Goal: Task Accomplishment & Management: Use online tool/utility

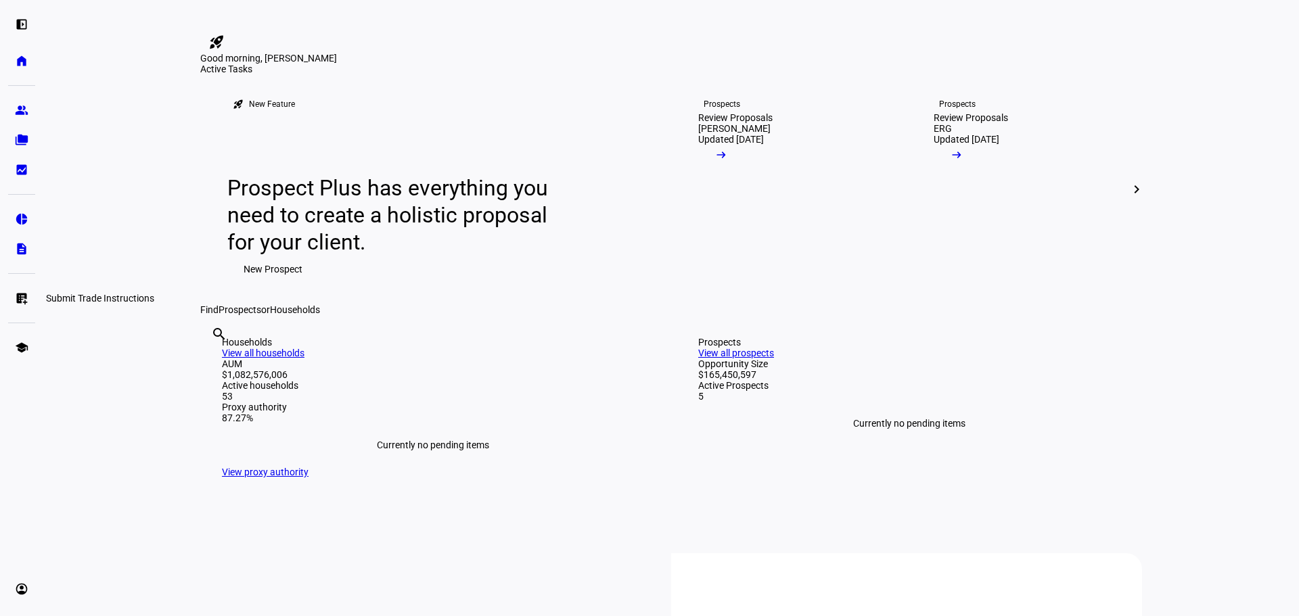
click at [16, 302] on eth-mat-symbol "list_alt_add" at bounding box center [22, 299] width 14 height 14
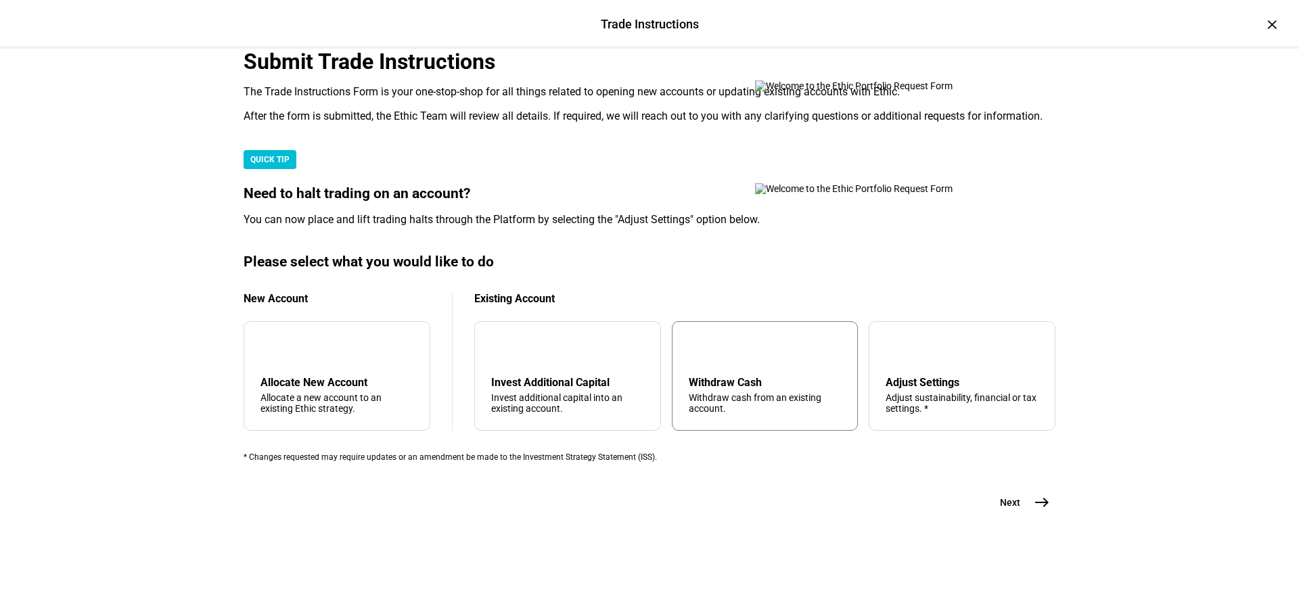
scroll to position [327, 0]
click at [778, 392] on div "Withdraw cash from an existing account." at bounding box center [765, 403] width 153 height 22
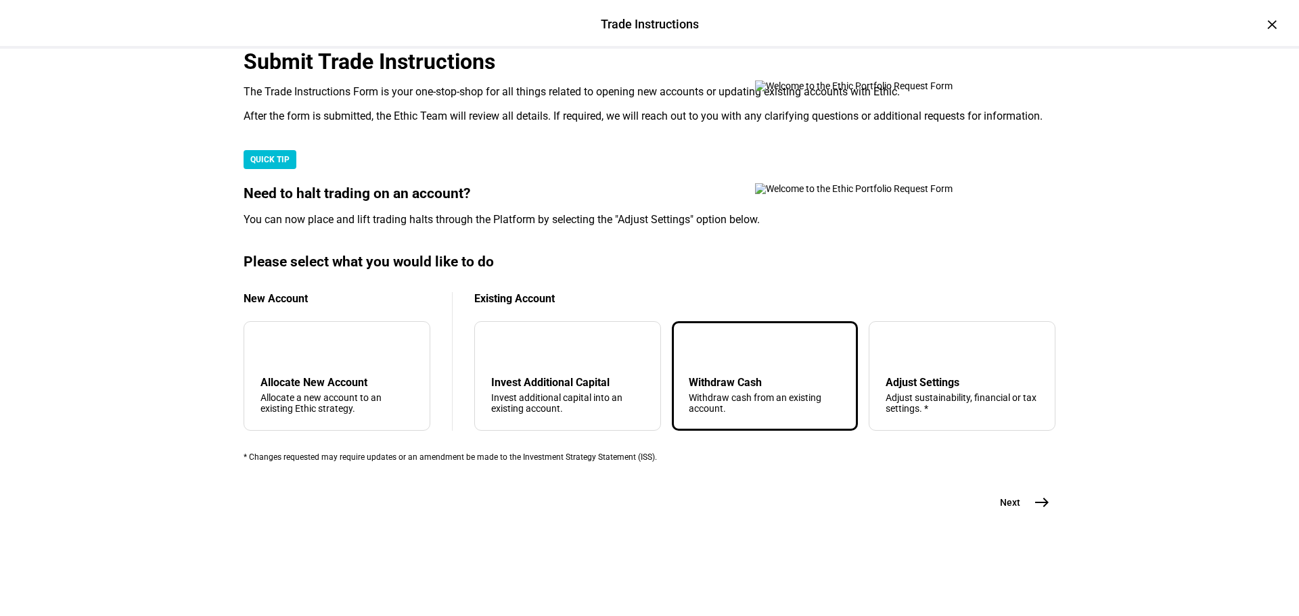
click at [1036, 511] on mat-icon "east" at bounding box center [1041, 502] width 16 height 16
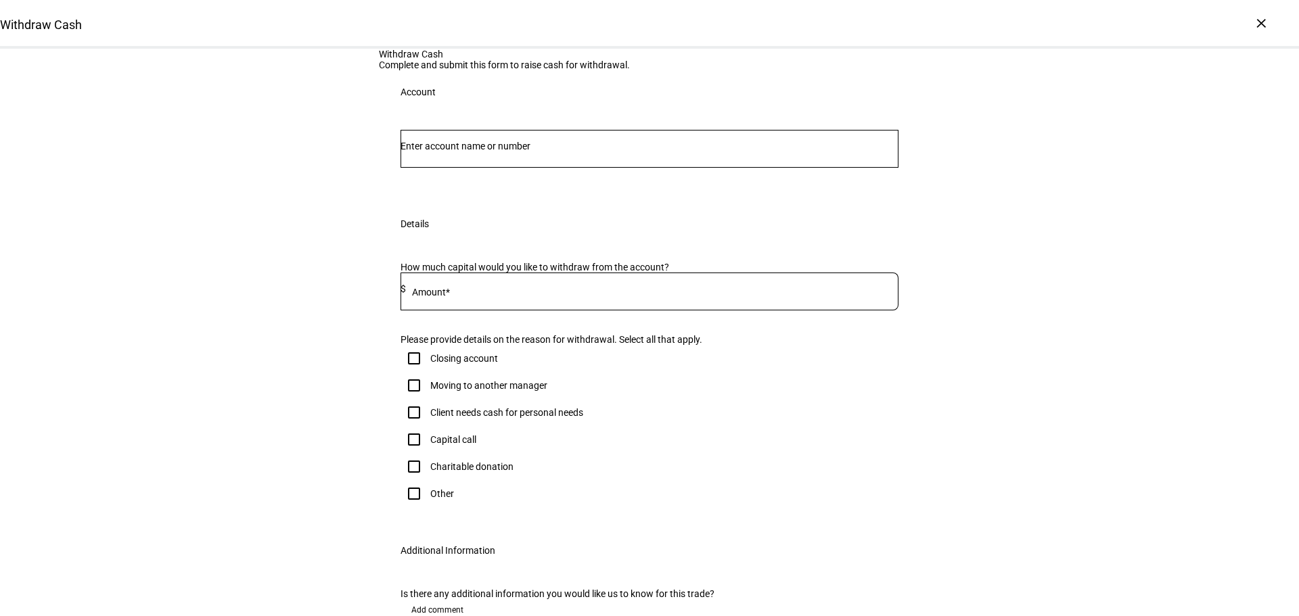
click at [563, 152] on input "Number" at bounding box center [649, 146] width 498 height 11
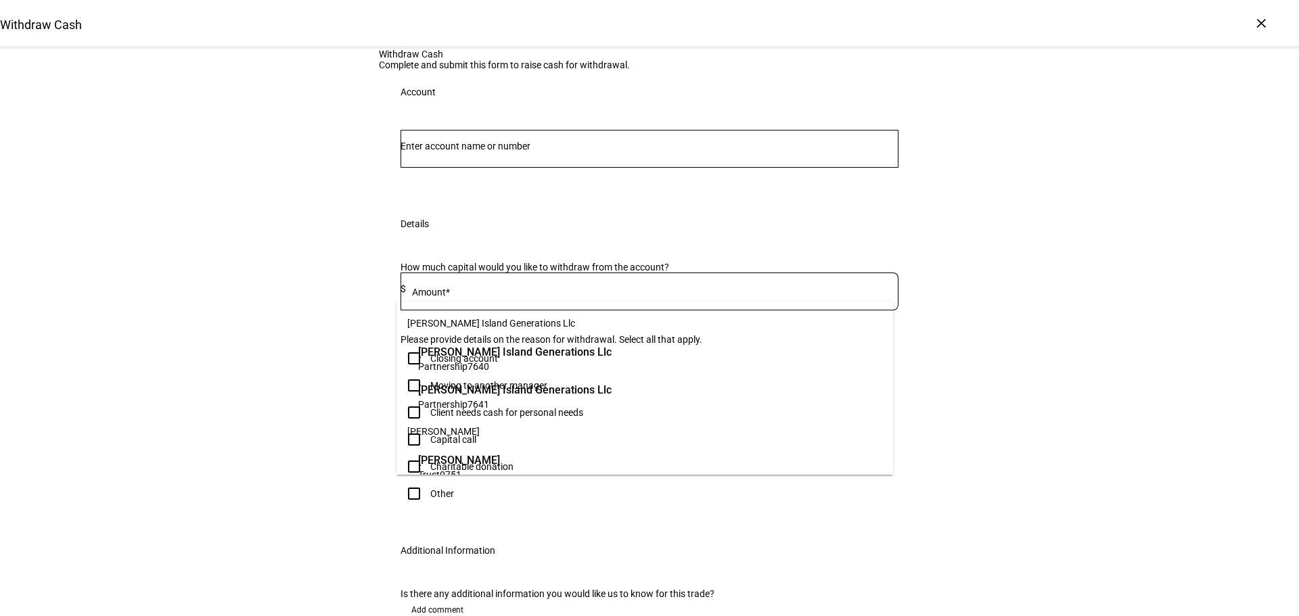
click at [488, 152] on input "Number" at bounding box center [649, 146] width 498 height 11
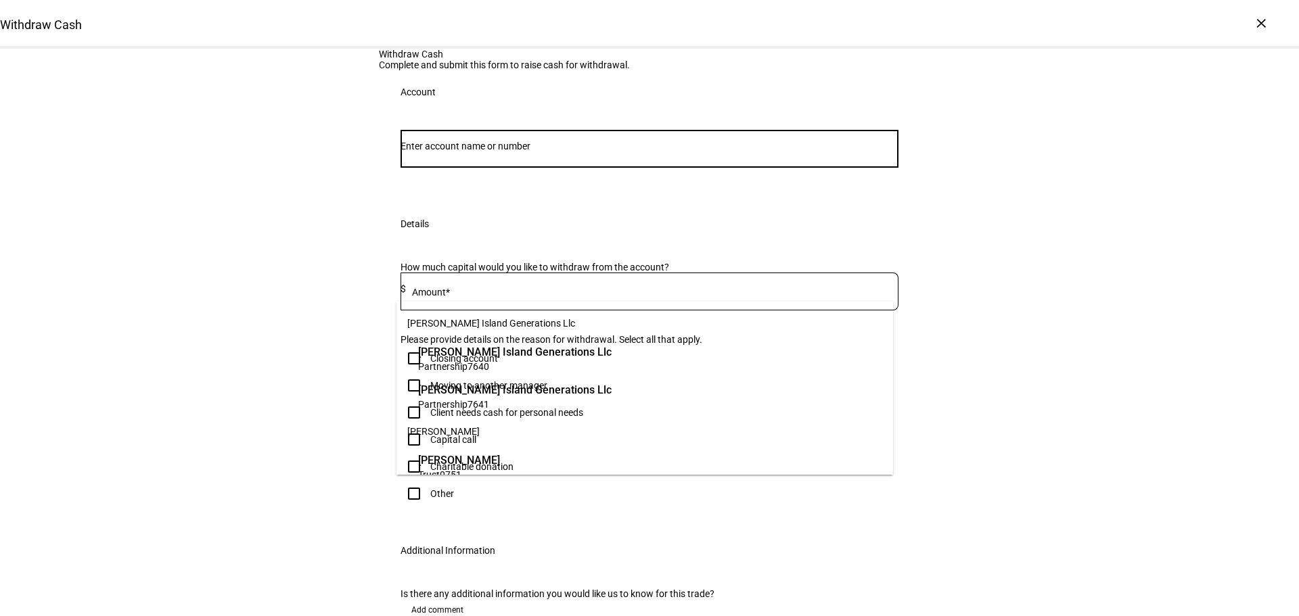
paste input "660006797"
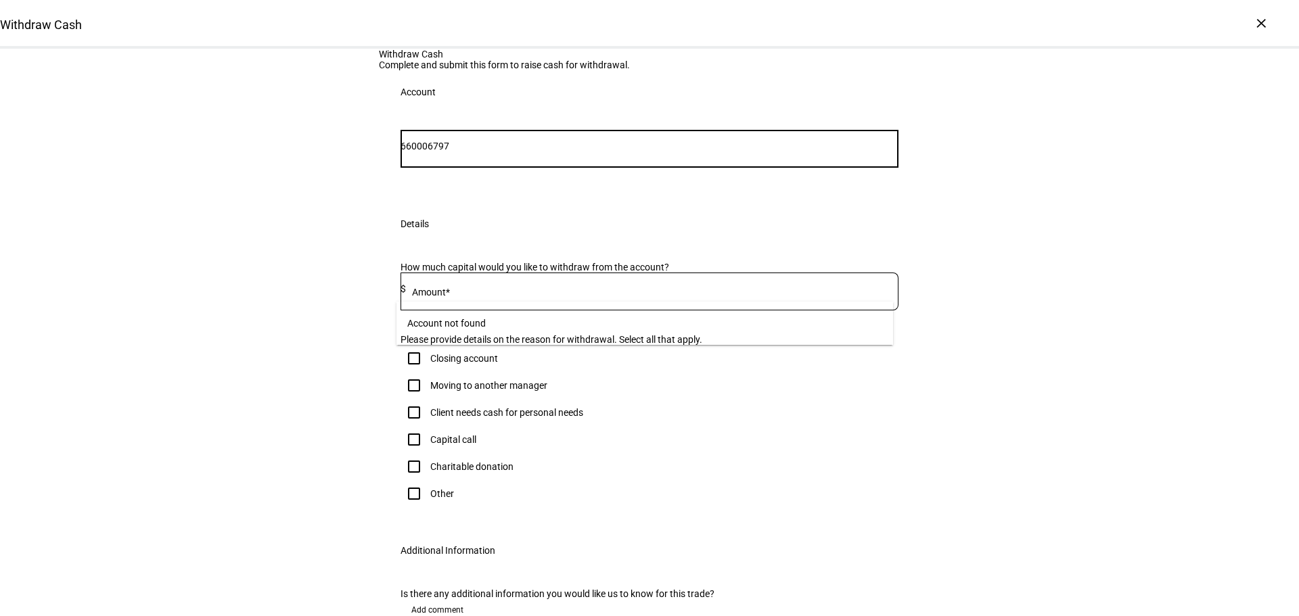
drag, startPoint x: 435, startPoint y: 283, endPoint x: 376, endPoint y: 285, distance: 58.9
click at [379, 202] on div "660006797 Account" at bounding box center [649, 158] width 541 height 89
type input "6797"
click at [457, 356] on span "CHARITABLE GIFT FUND - EUST" at bounding box center [496, 352] width 156 height 16
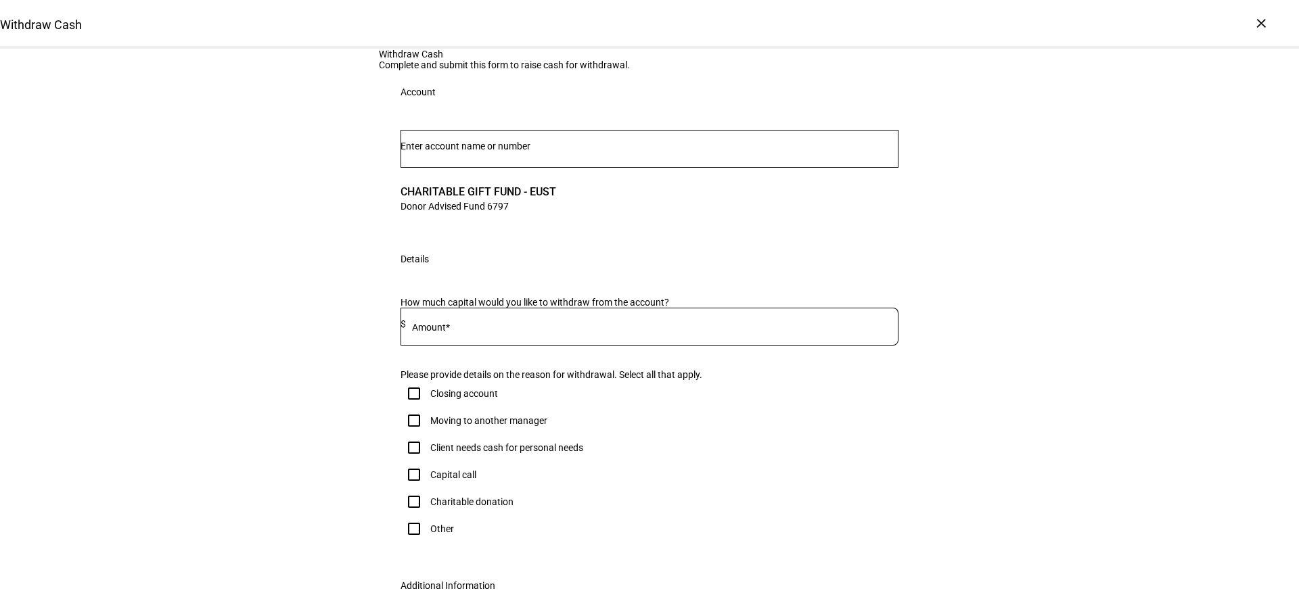
click at [442, 333] on mat-label "Amount*" at bounding box center [431, 327] width 38 height 11
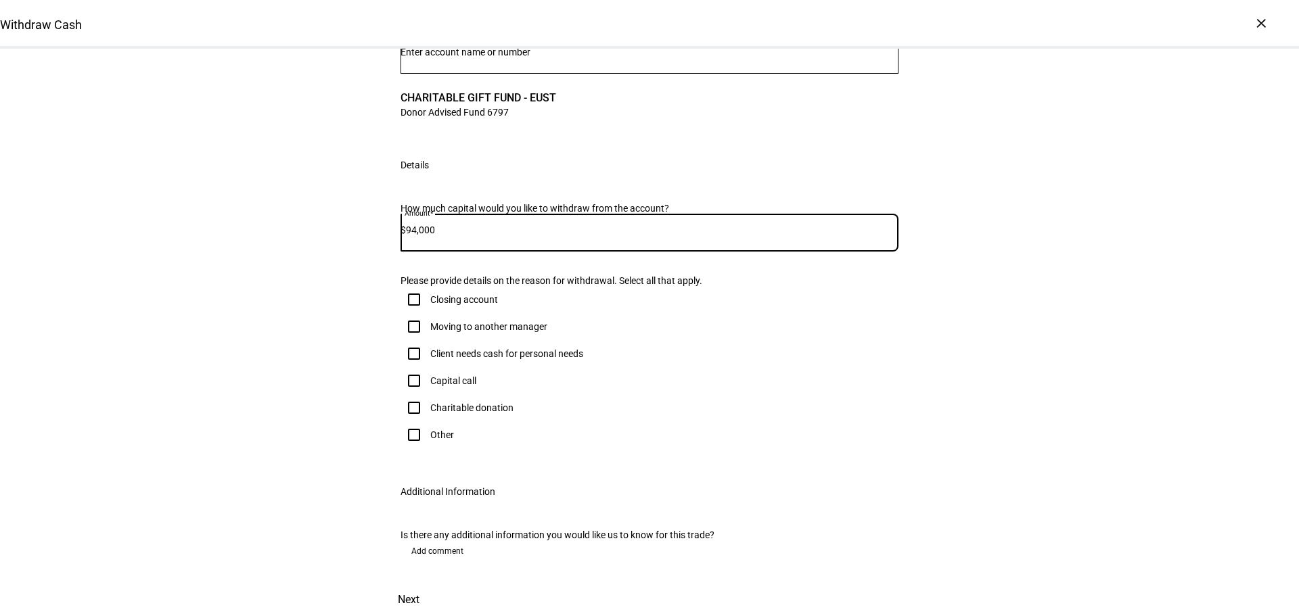
type input "94,000"
click at [411, 448] on input "Other" at bounding box center [413, 434] width 27 height 27
checkbox input "true"
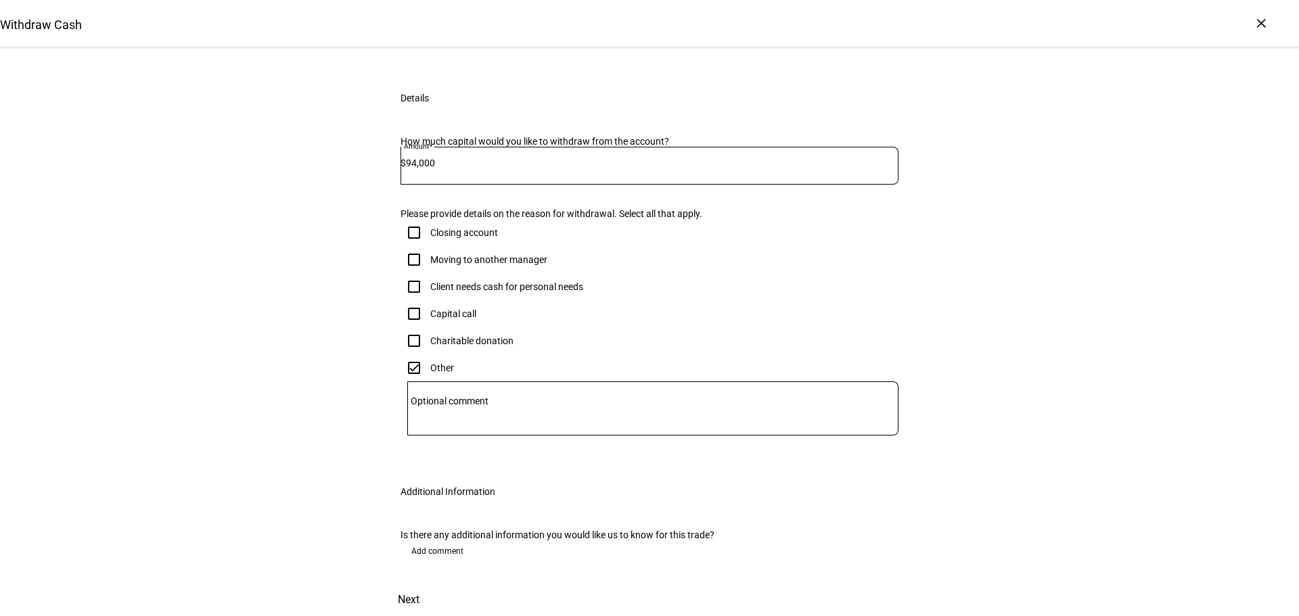
scroll to position [434, 0]
click at [419, 584] on span "Next" at bounding box center [409, 600] width 22 height 32
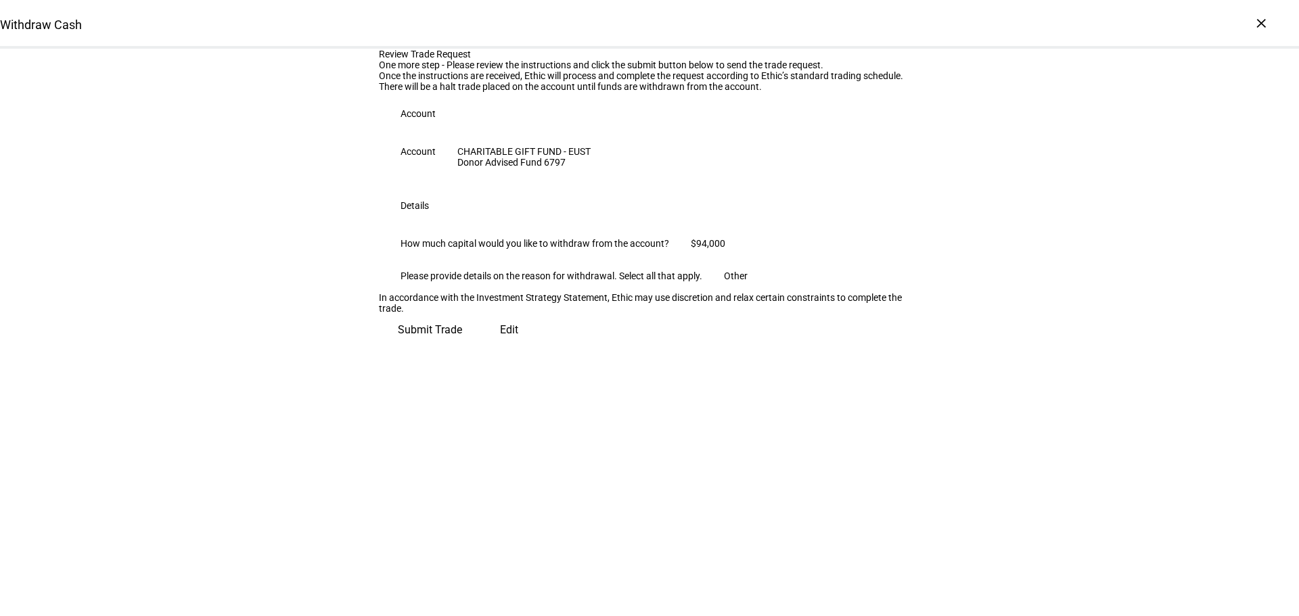
scroll to position [0, 0]
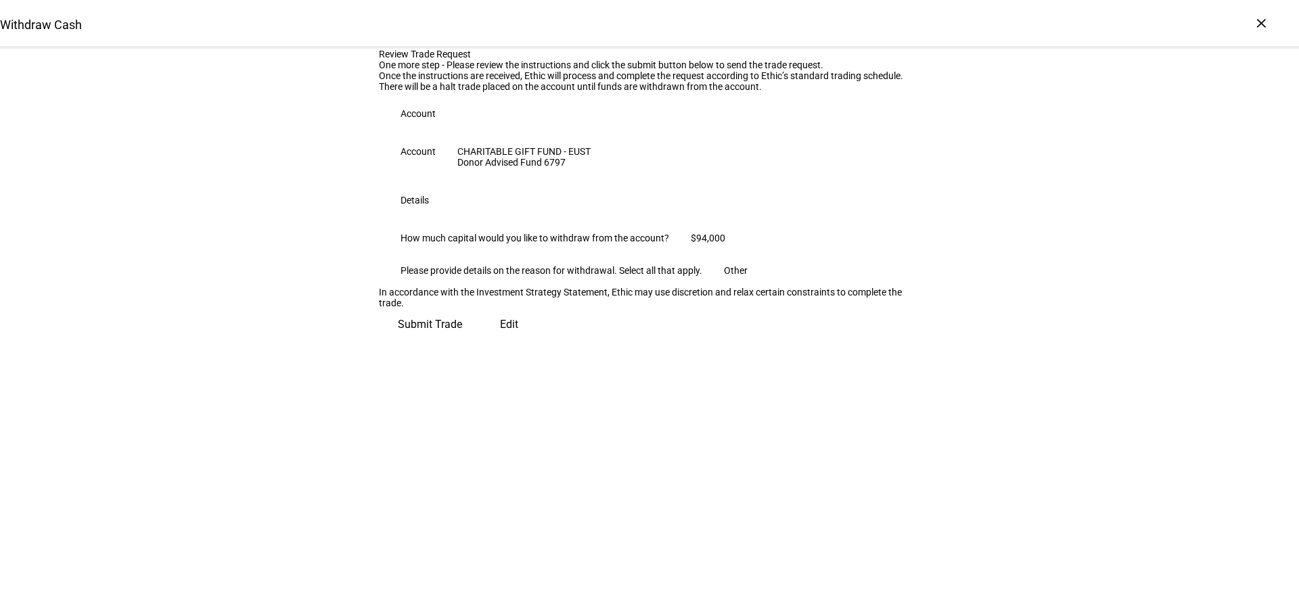
click at [462, 341] on span "Submit Trade" at bounding box center [430, 324] width 64 height 32
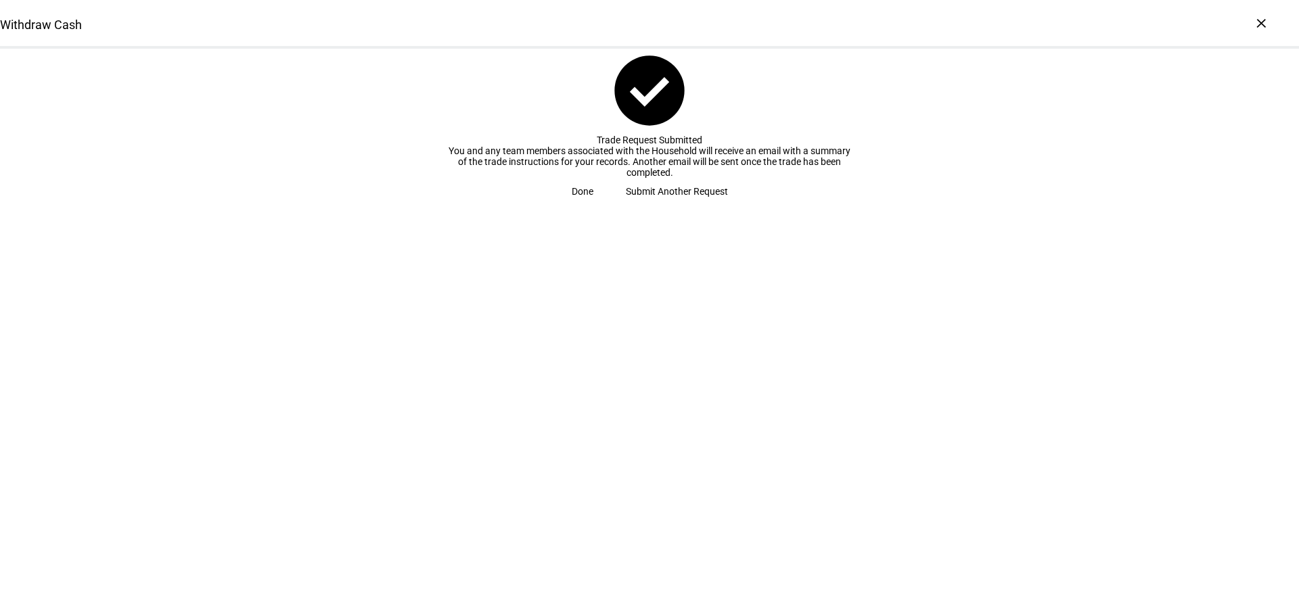
click at [636, 205] on span "Submit Another Request" at bounding box center [677, 191] width 102 height 27
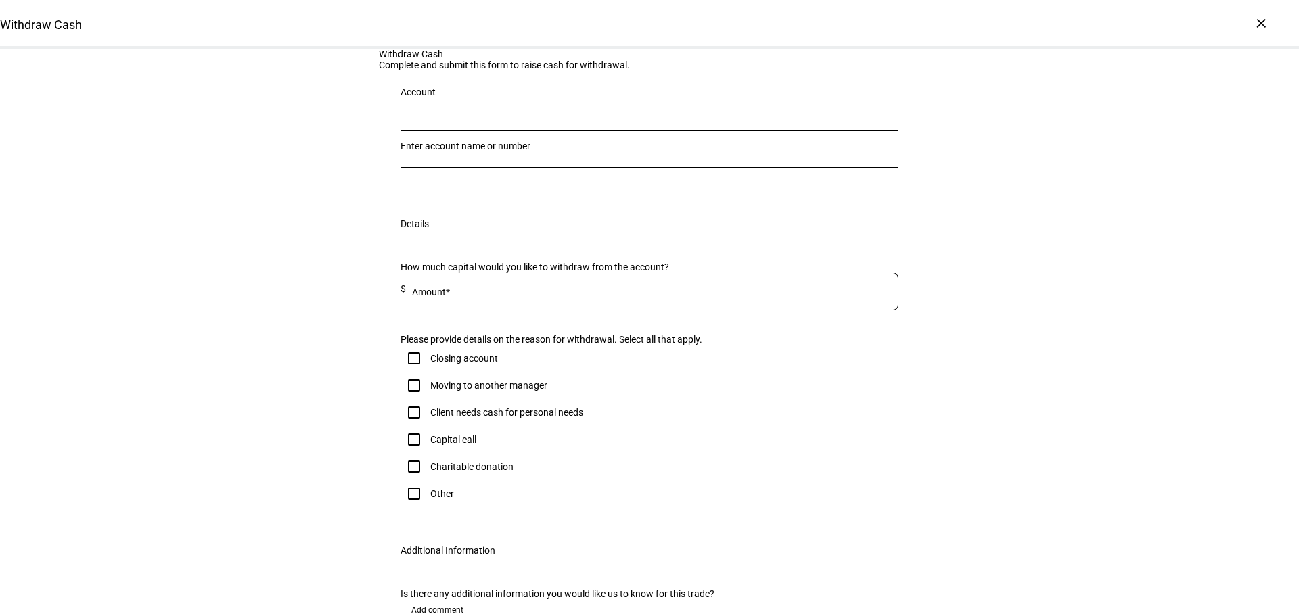
click at [645, 152] on input "Number" at bounding box center [649, 146] width 498 height 11
paste input "660006798"
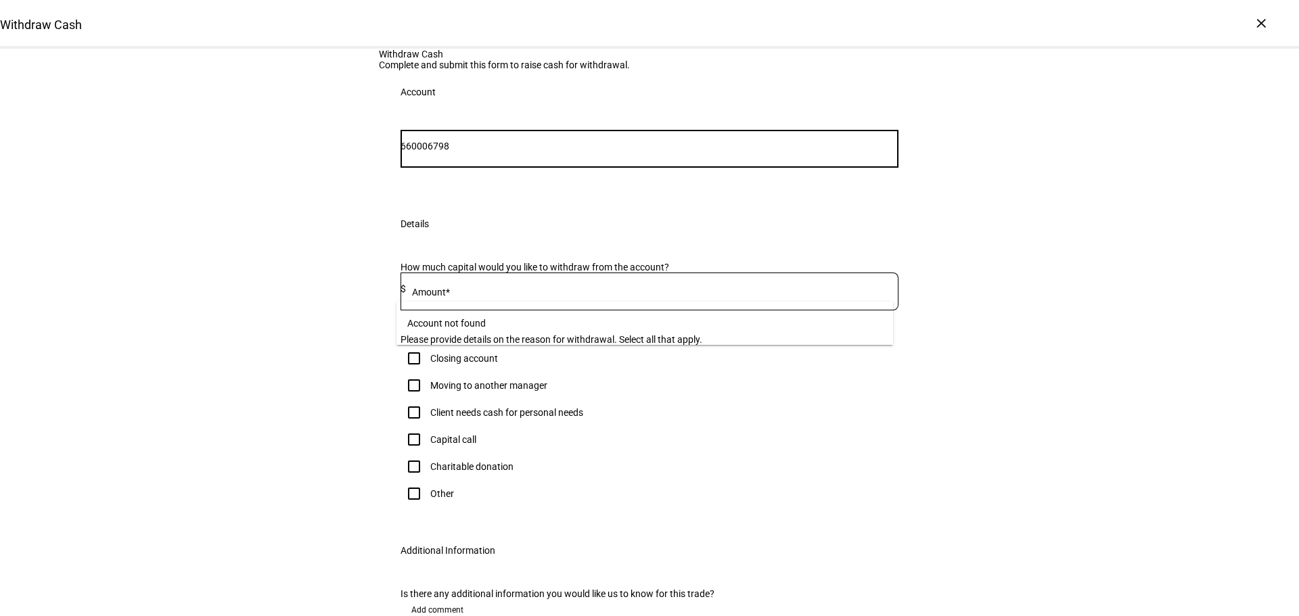
drag, startPoint x: 439, startPoint y: 279, endPoint x: 386, endPoint y: 281, distance: 53.4
click at [386, 202] on div "660006798 Account" at bounding box center [649, 158] width 541 height 89
type input "6798"
click at [490, 355] on span "CHARITABLE GIFT FUND - ENUST" at bounding box center [499, 352] width 163 height 16
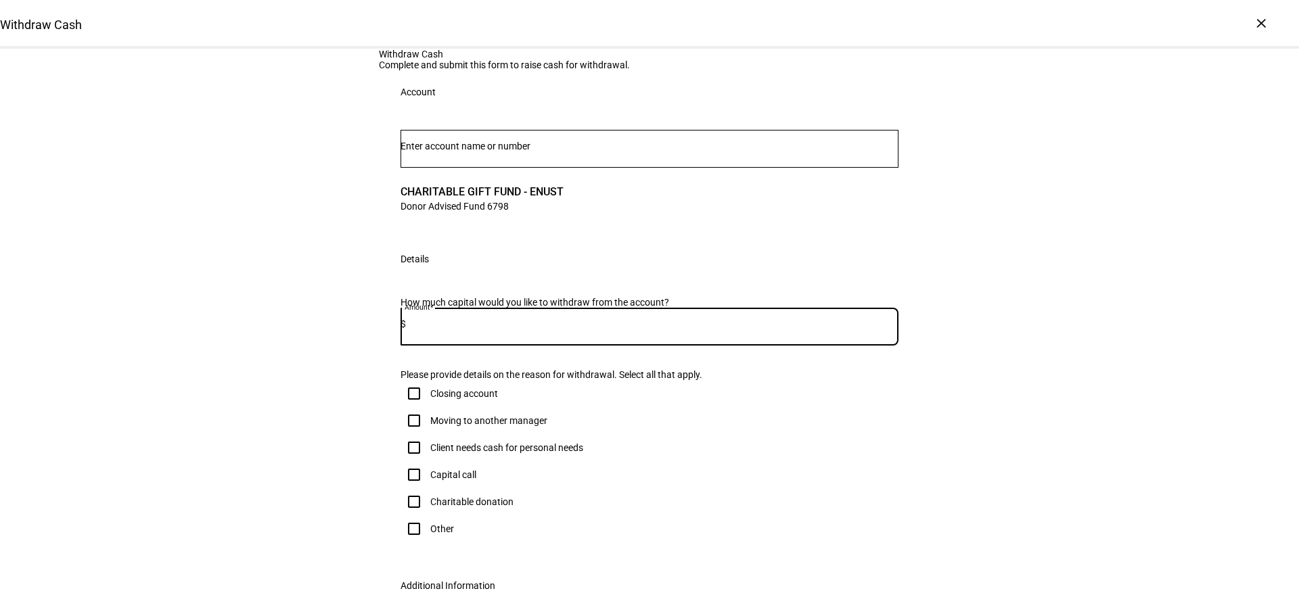
click at [501, 329] on input at bounding box center [652, 324] width 492 height 11
type input "26,000"
click at [1085, 427] on div "Withdraw Cash Complete and submit this form to raise cash for withdrawal. Accou…" at bounding box center [649, 379] width 1299 height 661
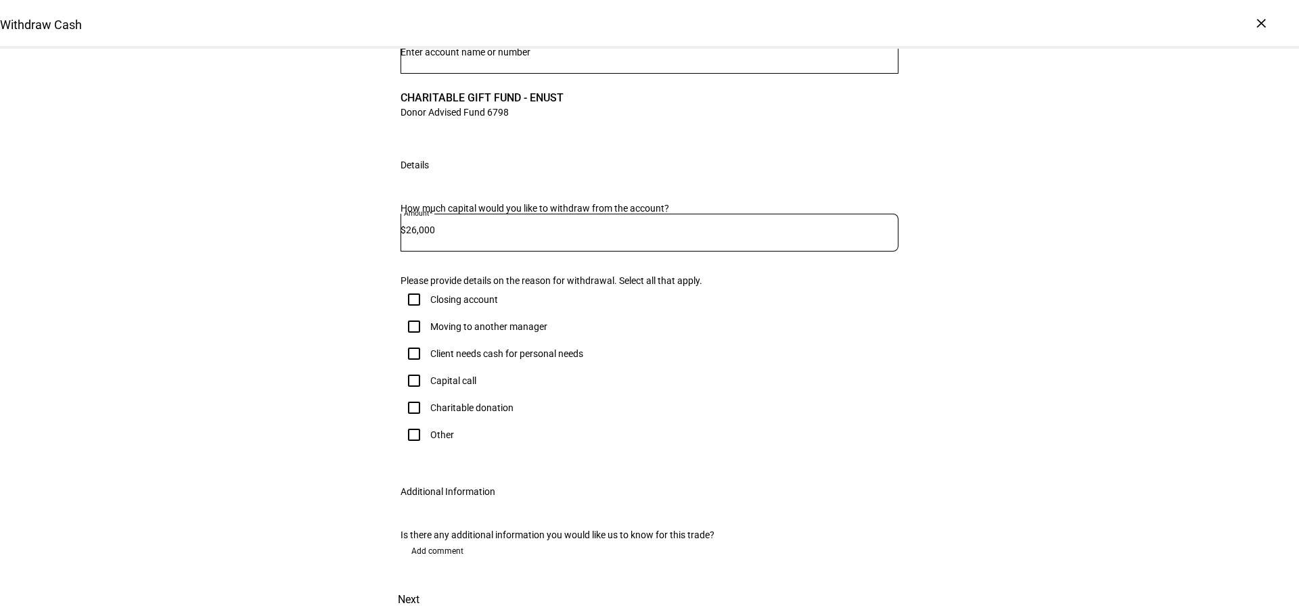
scroll to position [135, 0]
click at [415, 448] on input "Other" at bounding box center [413, 434] width 27 height 27
checkbox input "true"
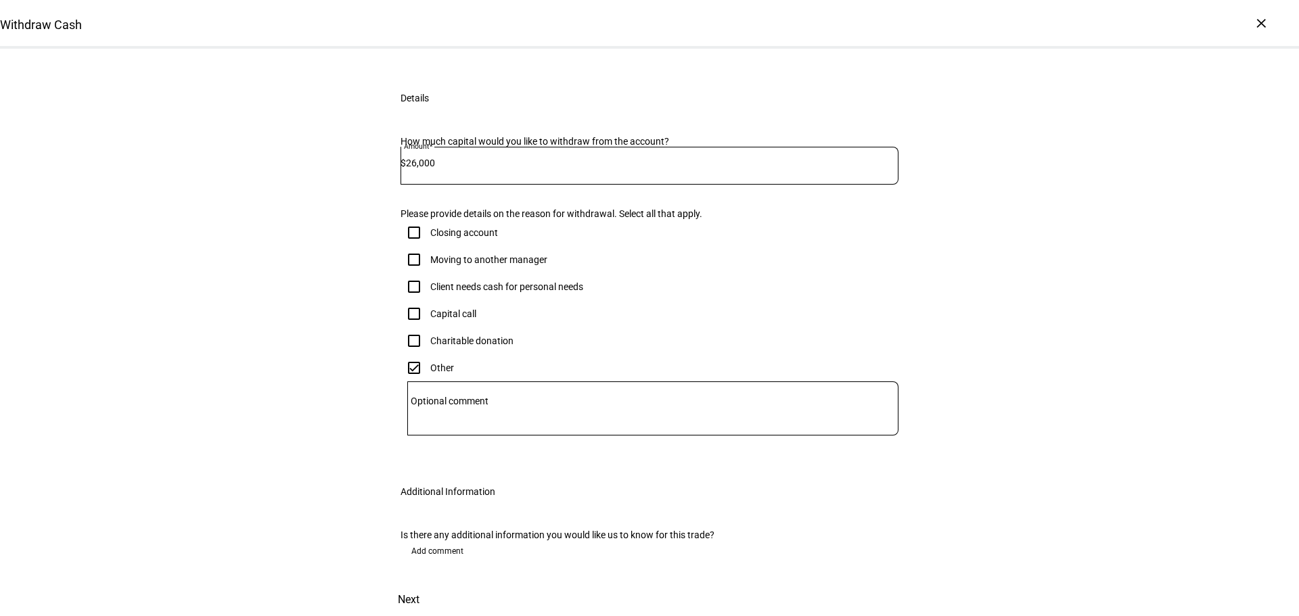
scroll to position [434, 0]
click at [438, 584] on span at bounding box center [409, 600] width 60 height 32
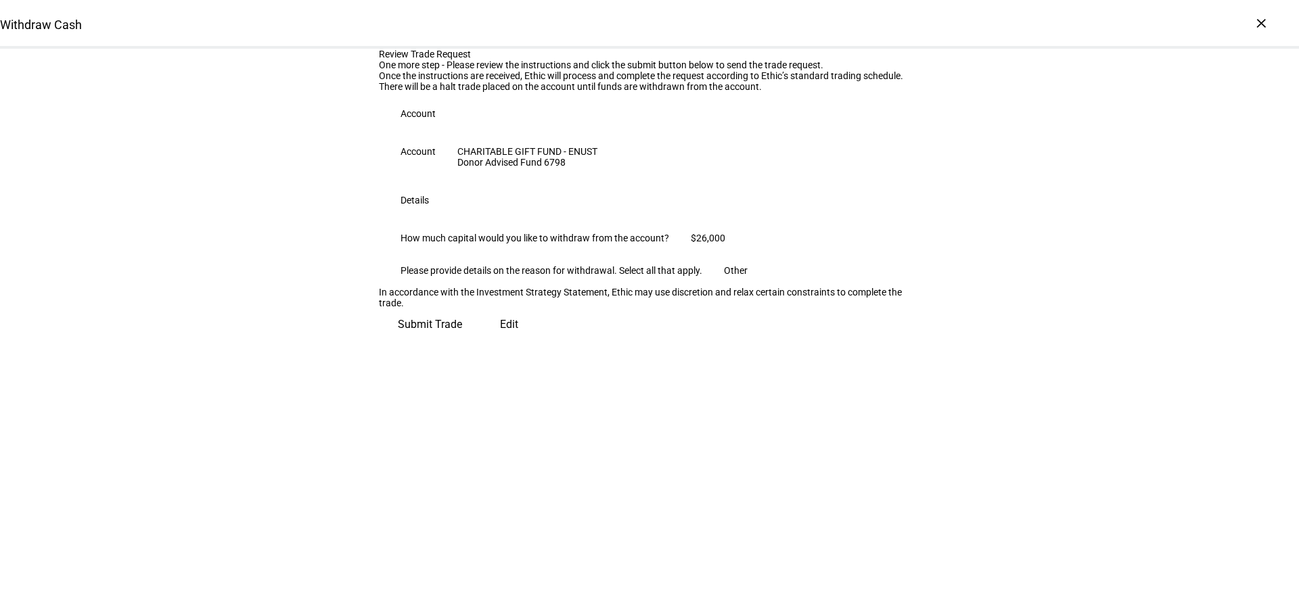
scroll to position [35, 0]
click at [462, 341] on span "Submit Trade" at bounding box center [430, 324] width 64 height 32
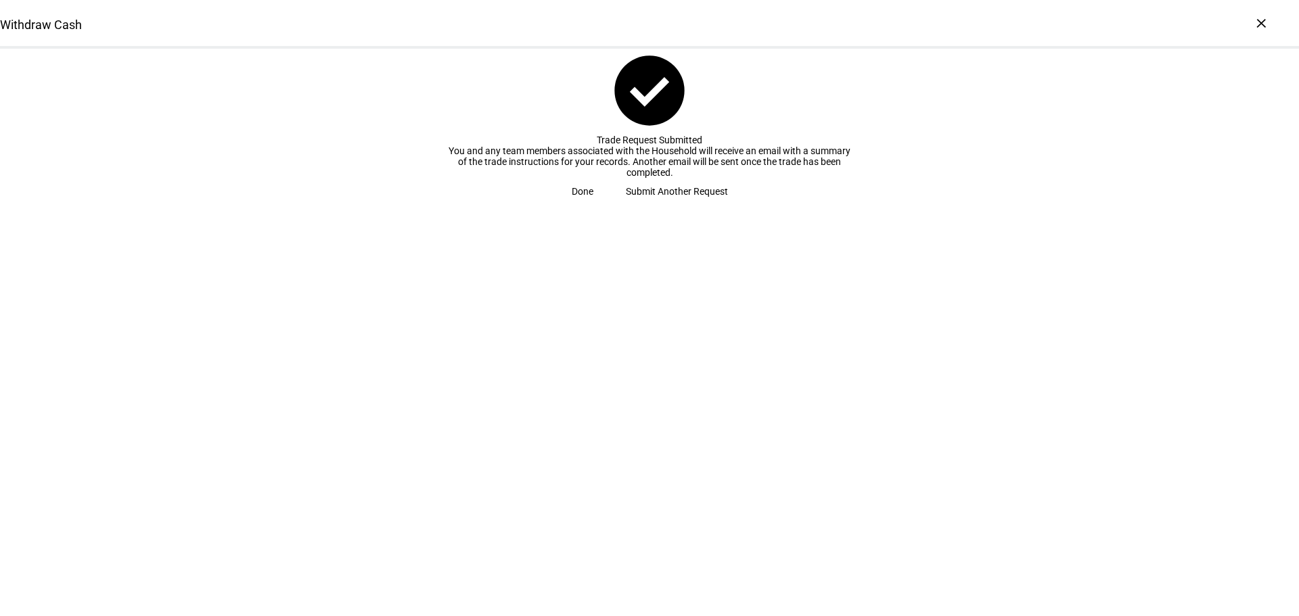
click at [609, 205] on span at bounding box center [582, 191] width 54 height 27
